Goal: Submit feedback/report problem: Submit feedback/report problem

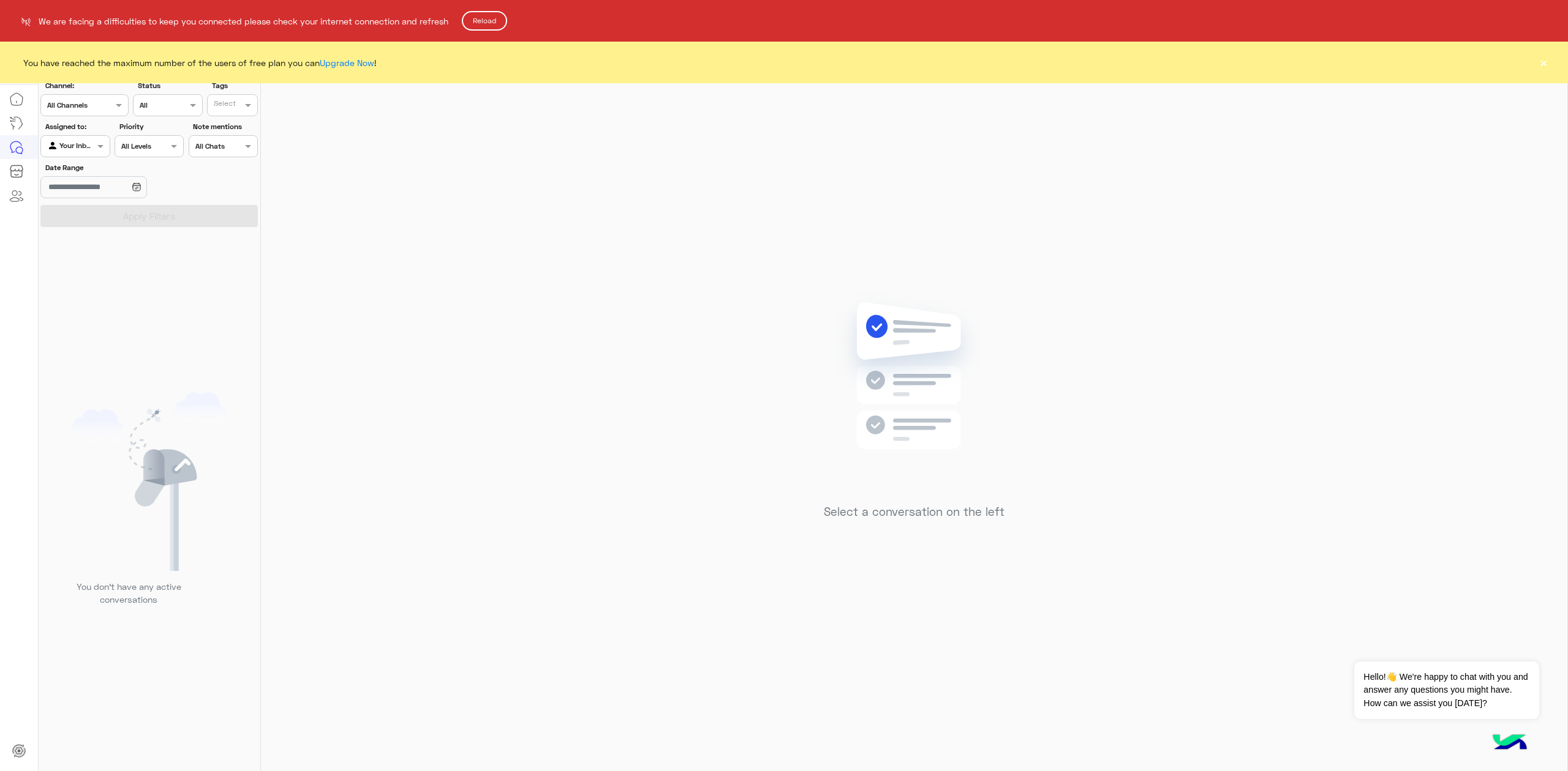
click at [481, 16] on button "Reload" at bounding box center [484, 21] width 45 height 19
